Goal: Information Seeking & Learning: Find specific fact

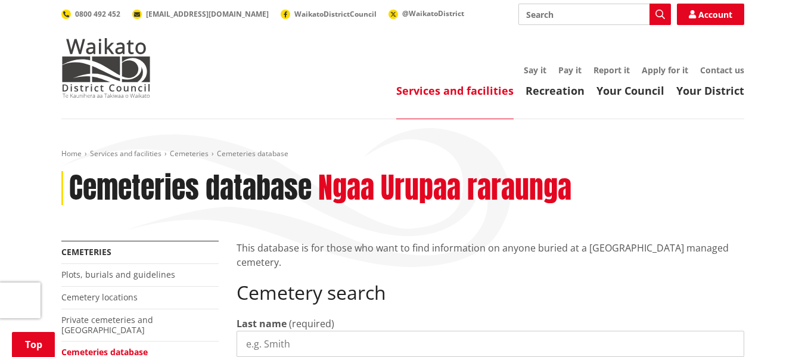
scroll to position [160, 0]
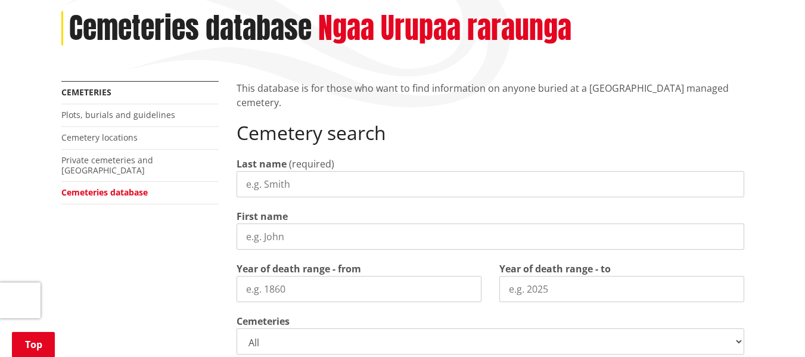
click at [356, 193] on input "Last name" at bounding box center [491, 184] width 508 height 26
type input "[PERSON_NAME]"
click at [338, 226] on input "First name" at bounding box center [491, 236] width 508 height 26
type input "[PERSON_NAME]"
click at [344, 284] on input "Year of death range - from" at bounding box center [359, 289] width 245 height 26
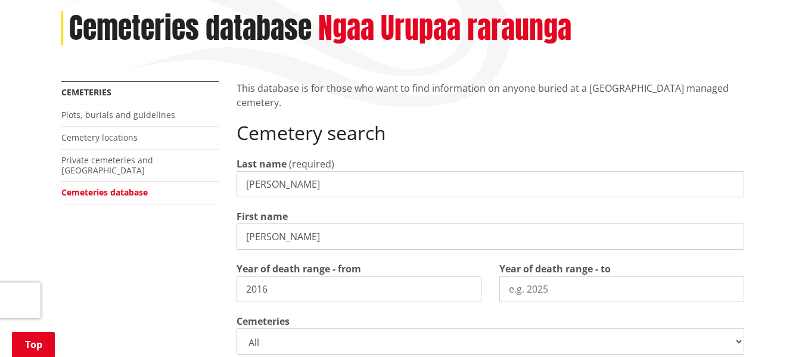
type input "2016"
click at [575, 288] on input "Year of death range - to" at bounding box center [621, 289] width 245 height 26
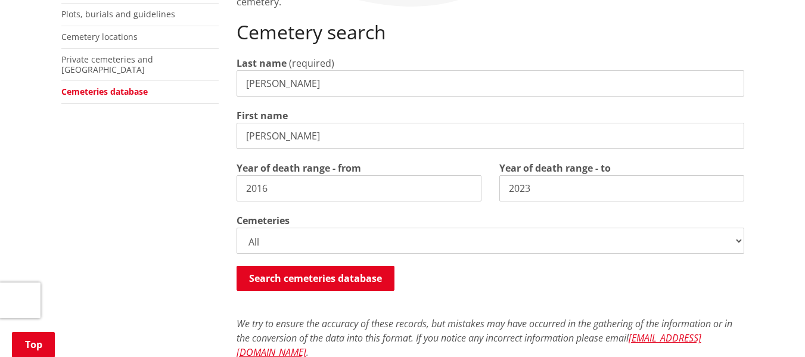
scroll to position [269, 0]
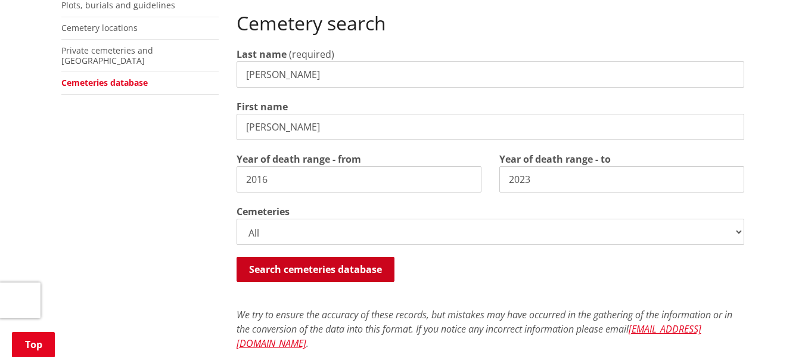
type input "2023"
click at [375, 276] on button "Search cemeteries database" at bounding box center [316, 269] width 158 height 25
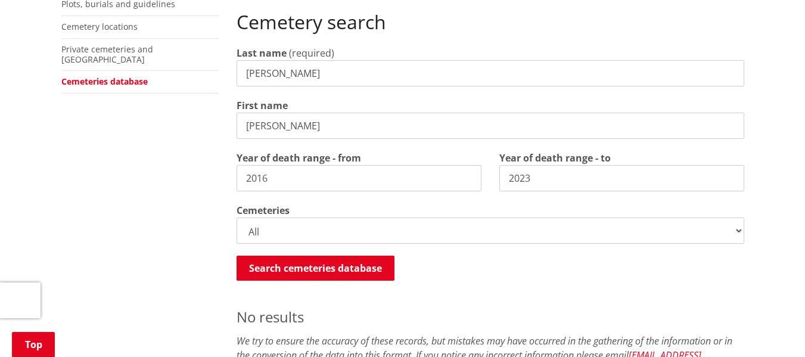
scroll to position [0, 0]
